Goal: Check status: Check status

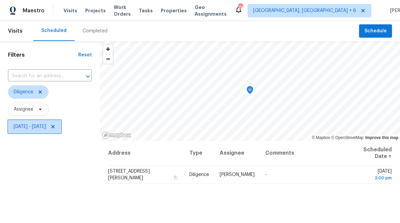
click at [43, 129] on span "[DATE] - [DATE]" at bounding box center [30, 126] width 32 height 7
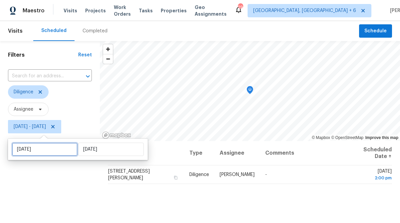
select select "8"
select select "2025"
select select "9"
select select "2025"
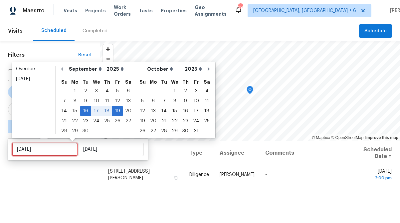
click at [48, 151] on input "[DATE]" at bounding box center [45, 149] width 66 height 13
type input "[DATE]"
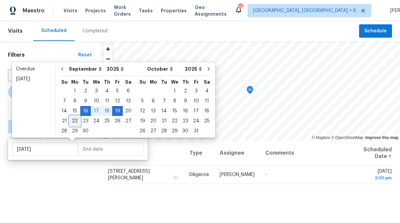
click at [75, 121] on div "22" at bounding box center [75, 120] width 11 height 9
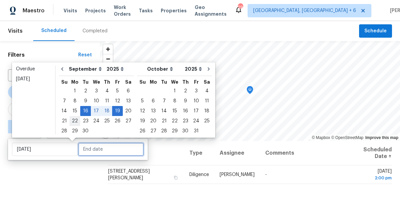
type input "[DATE]"
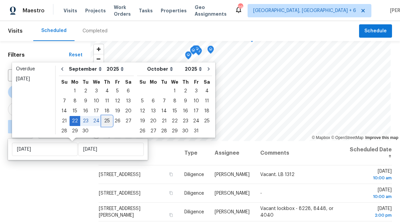
click at [102, 121] on div "25" at bounding box center [107, 120] width 10 height 9
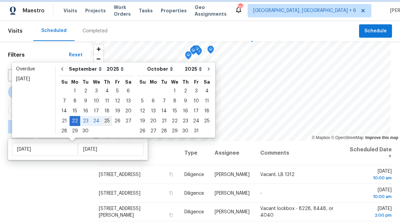
type input "[DATE]"
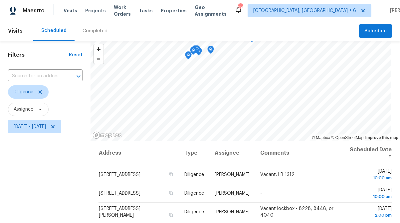
click at [42, 186] on div "Filters Reset ​ Diligence Assignee [DATE] - [DATE]" at bounding box center [45, 180] width 91 height 278
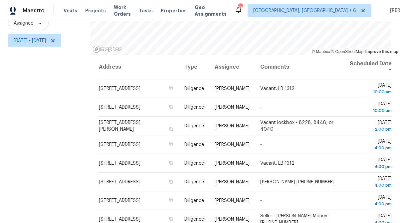
scroll to position [87, 0]
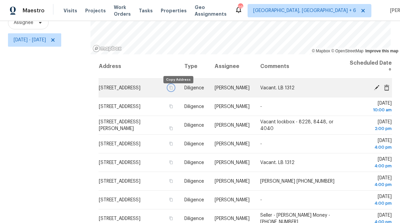
click at [173, 90] on icon "button" at bounding box center [171, 88] width 4 height 4
drag, startPoint x: 177, startPoint y: 92, endPoint x: 182, endPoint y: 95, distance: 6.0
click at [173, 90] on icon "button" at bounding box center [171, 88] width 4 height 4
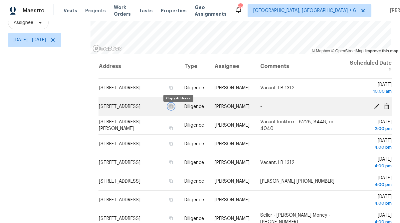
click at [173, 108] on icon "button" at bounding box center [171, 106] width 4 height 4
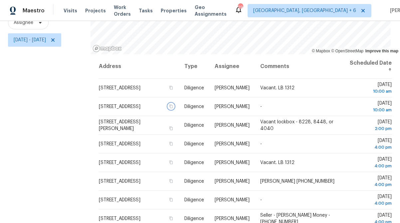
drag, startPoint x: 179, startPoint y: 110, endPoint x: 200, endPoint y: 69, distance: 45.9
click at [174, 109] on button "button" at bounding box center [171, 106] width 6 height 6
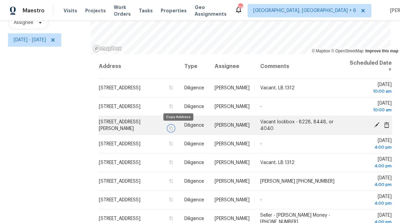
click at [173, 129] on icon "button" at bounding box center [171, 128] width 4 height 4
drag, startPoint x: 177, startPoint y: 130, endPoint x: 175, endPoint y: 125, distance: 5.4
click at [173, 129] on icon "button" at bounding box center [171, 128] width 4 height 4
